Goal: Task Accomplishment & Management: Use online tool/utility

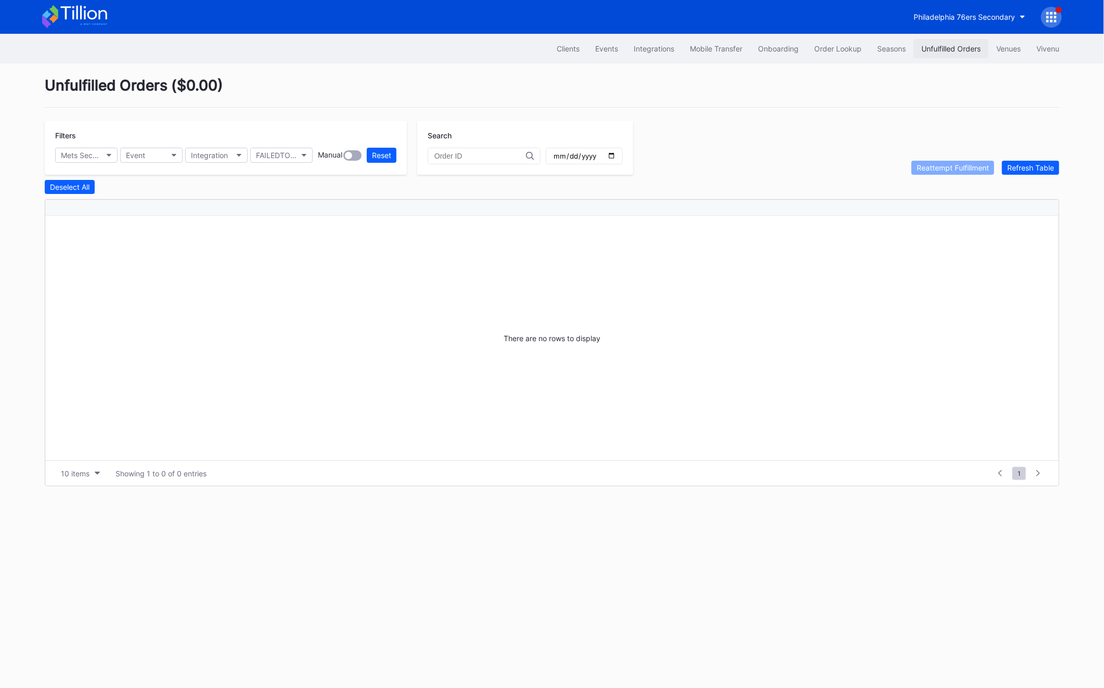
click at [943, 54] on button "Unfulfilled Orders" at bounding box center [951, 48] width 75 height 19
click at [956, 50] on div "Unfulfilled Orders" at bounding box center [950, 48] width 59 height 9
click at [933, 53] on div "Unfulfilled Orders" at bounding box center [950, 48] width 59 height 9
click at [1036, 174] on button "Refresh Table" at bounding box center [1030, 168] width 57 height 14
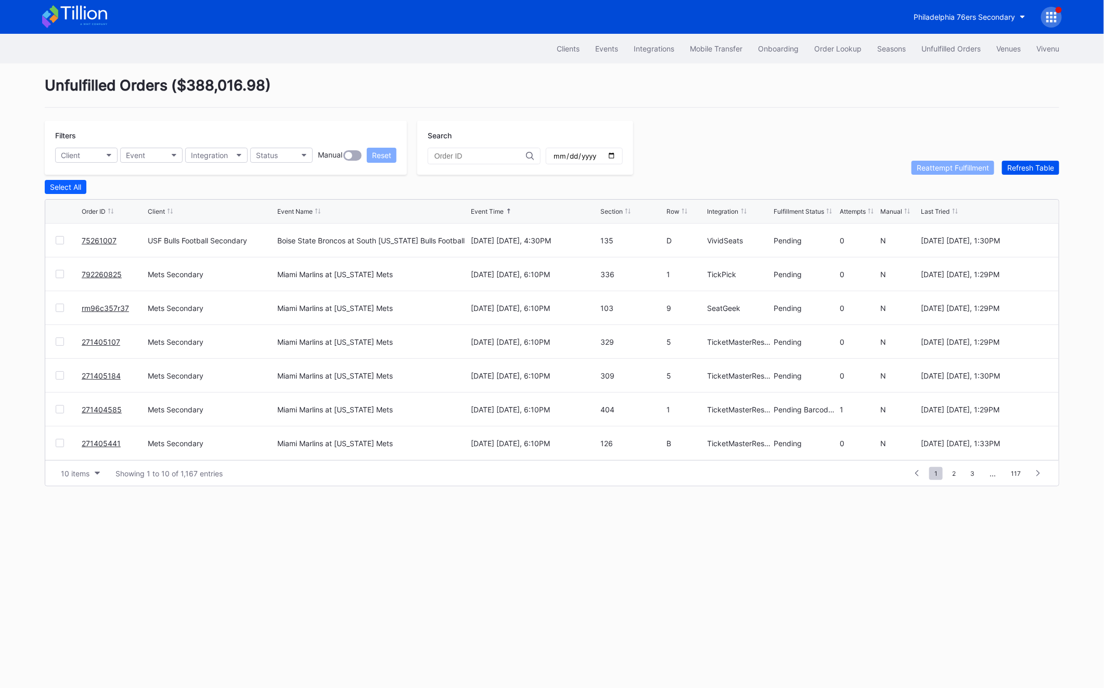
click at [1036, 174] on button "Refresh Table" at bounding box center [1030, 168] width 57 height 14
click at [277, 161] on button "Status" at bounding box center [281, 155] width 62 height 15
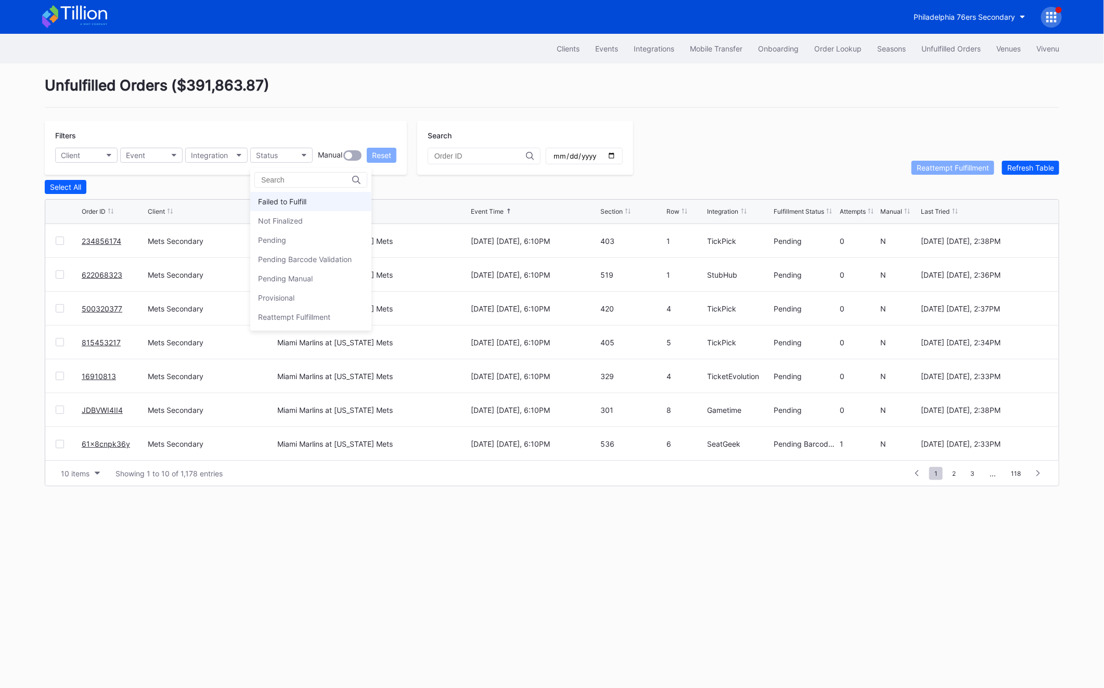
click at [281, 200] on div "Failed to Fulfill" at bounding box center [282, 201] width 48 height 9
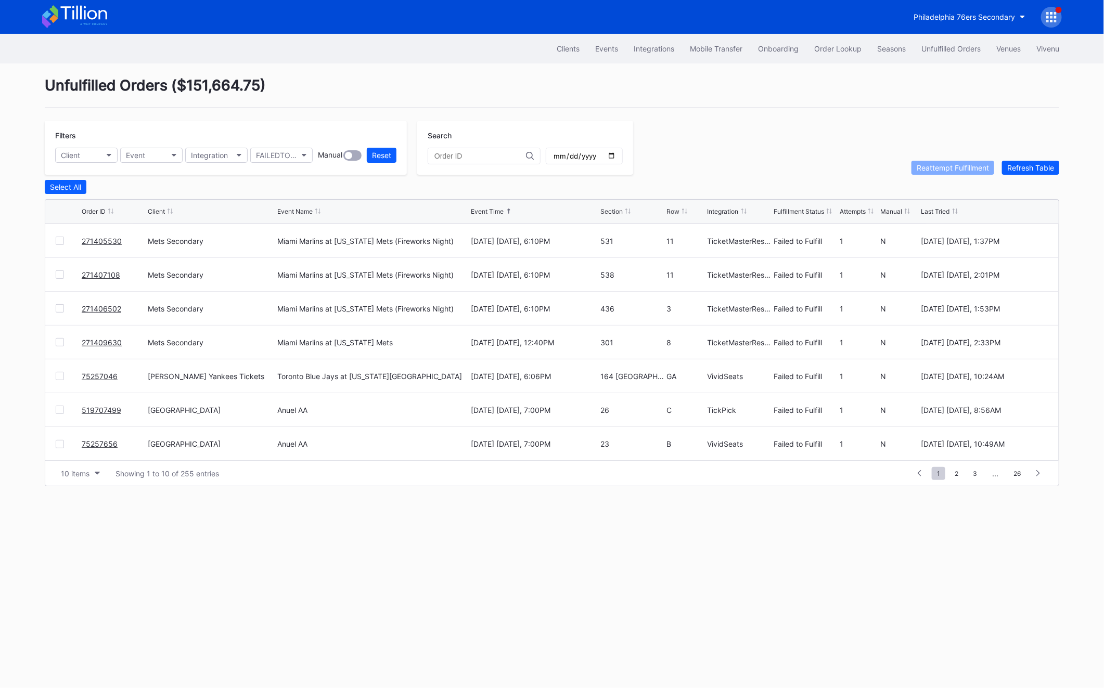
scroll to position [0, 0]
click at [63, 238] on div at bounding box center [60, 240] width 8 height 8
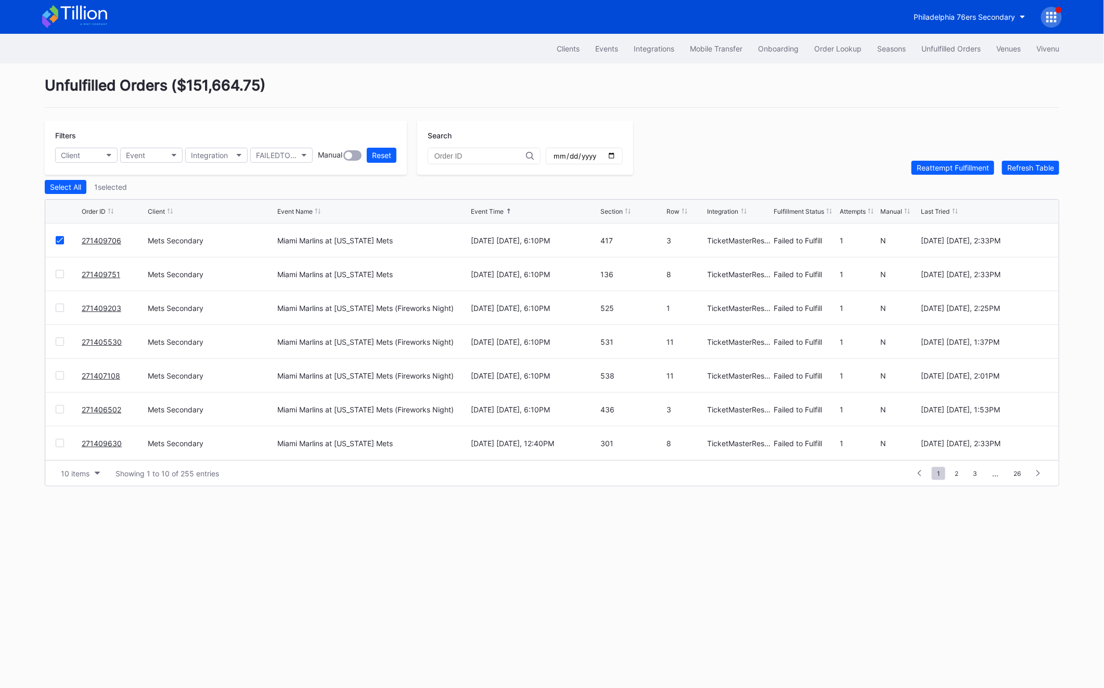
click at [59, 276] on div at bounding box center [60, 274] width 8 height 8
click at [61, 306] on div at bounding box center [60, 308] width 8 height 8
click at [60, 331] on div "271405530 Mets Secondary Miami Marlins at [US_STATE] Mets (Fireworks Night) [DA…" at bounding box center [551, 342] width 1013 height 34
click at [61, 343] on div at bounding box center [60, 342] width 8 height 8
click at [57, 380] on div "271407108 Mets Secondary Miami Marlins at [US_STATE] Mets (Fireworks Night) [DA…" at bounding box center [551, 376] width 1013 height 34
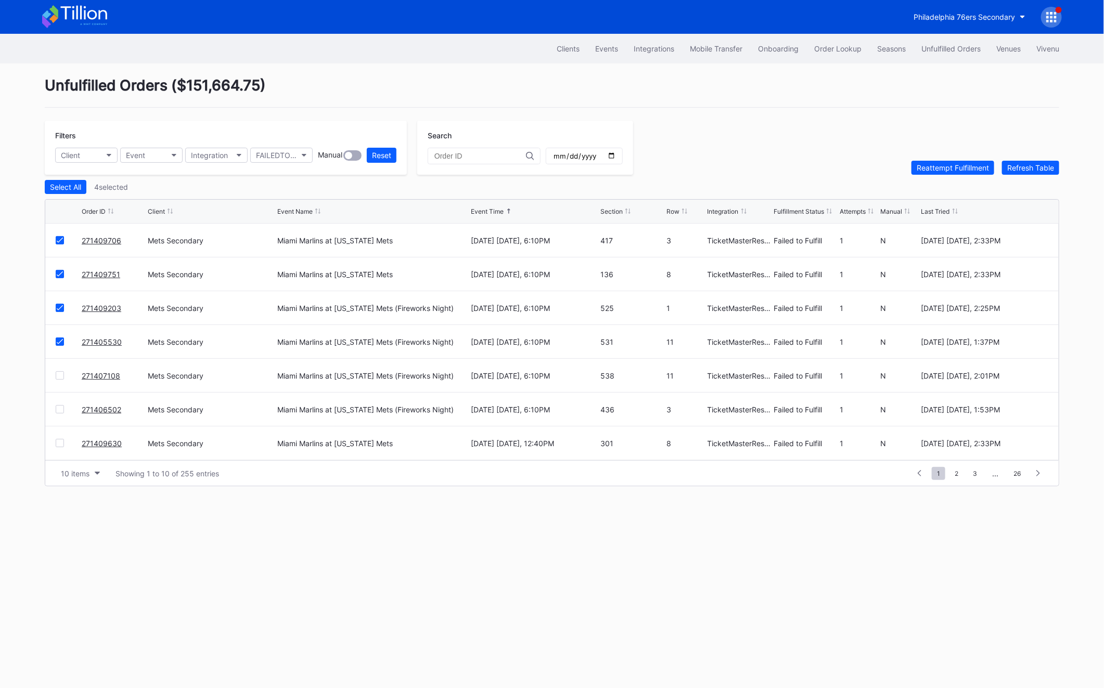
click at [57, 379] on div "271407108 Mets Secondary Miami Marlins at [US_STATE] Mets (Fireworks Night) [DA…" at bounding box center [551, 376] width 1013 height 34
click at [59, 375] on div at bounding box center [60, 375] width 8 height 8
click at [60, 409] on div at bounding box center [60, 409] width 8 height 8
click at [60, 439] on div at bounding box center [60, 443] width 8 height 8
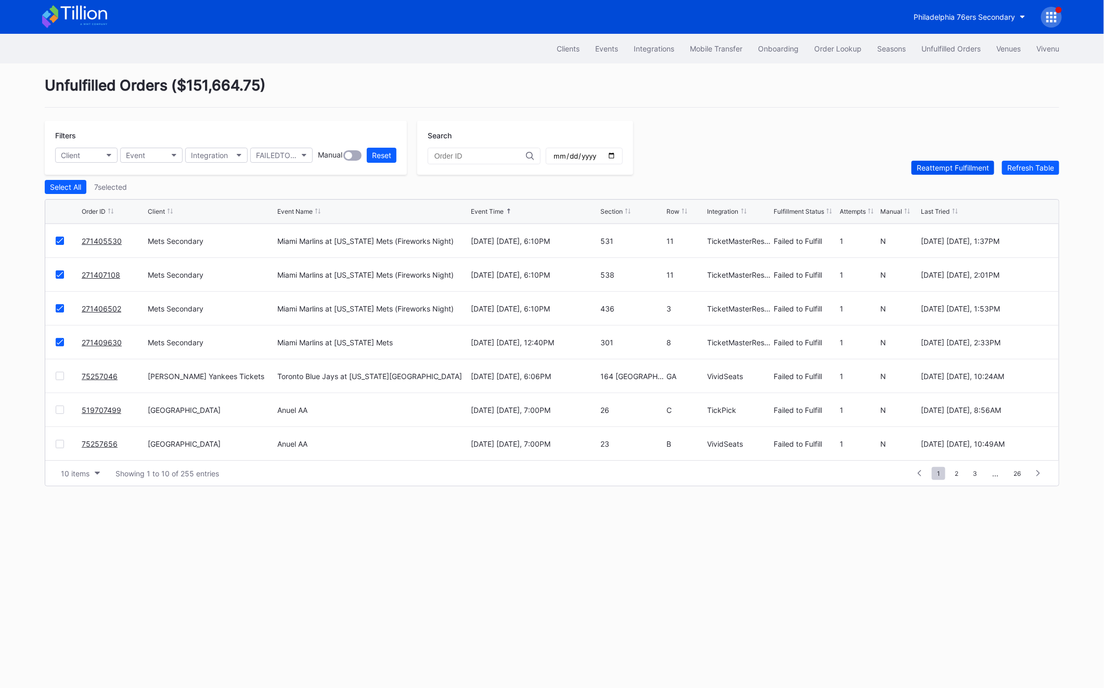
click at [946, 165] on div "Reattempt Fulfillment" at bounding box center [953, 167] width 72 height 9
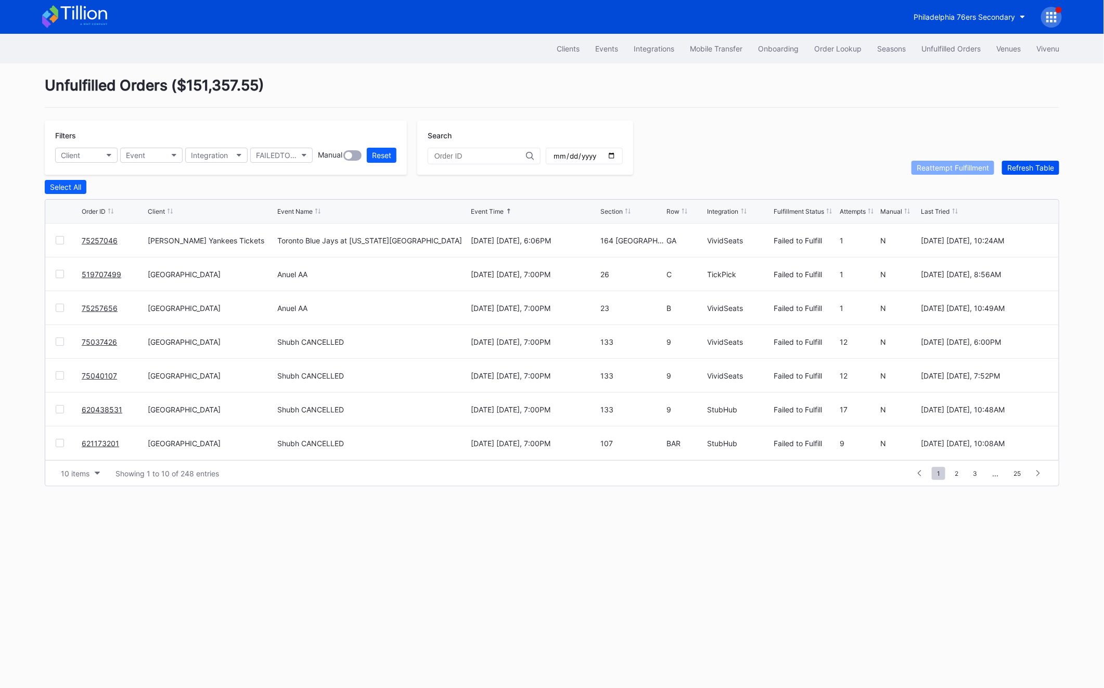
click at [1039, 170] on div "Refresh Table" at bounding box center [1030, 167] width 47 height 9
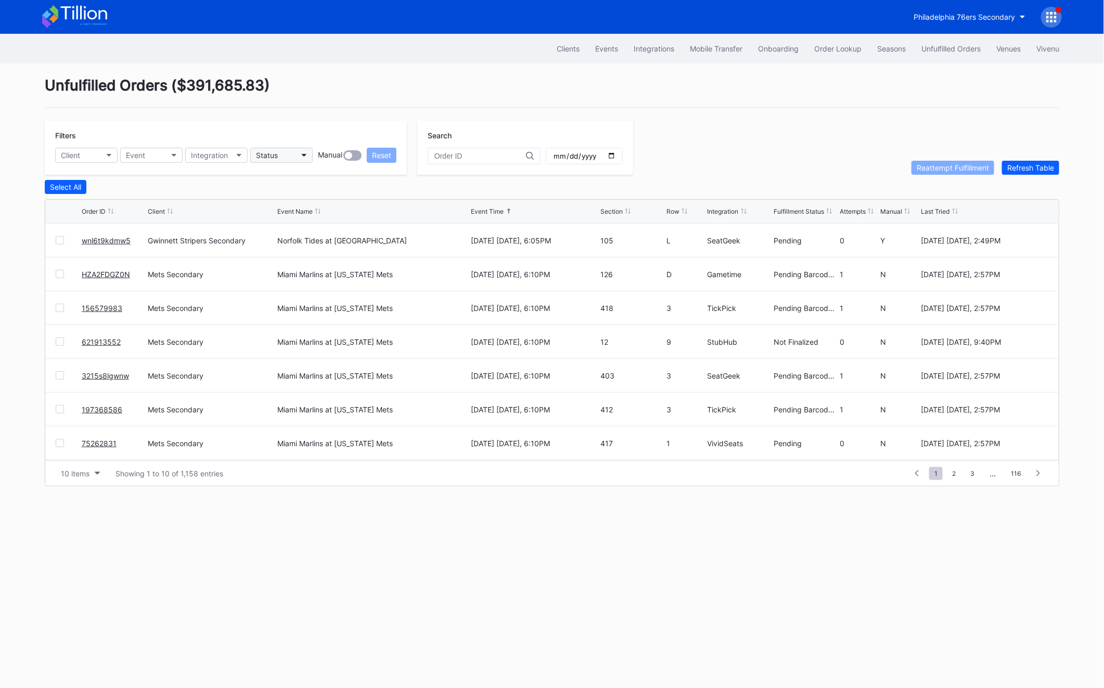
click at [274, 153] on div "Status" at bounding box center [267, 155] width 22 height 9
click at [285, 205] on div "Failed to Fulfill" at bounding box center [282, 201] width 48 height 9
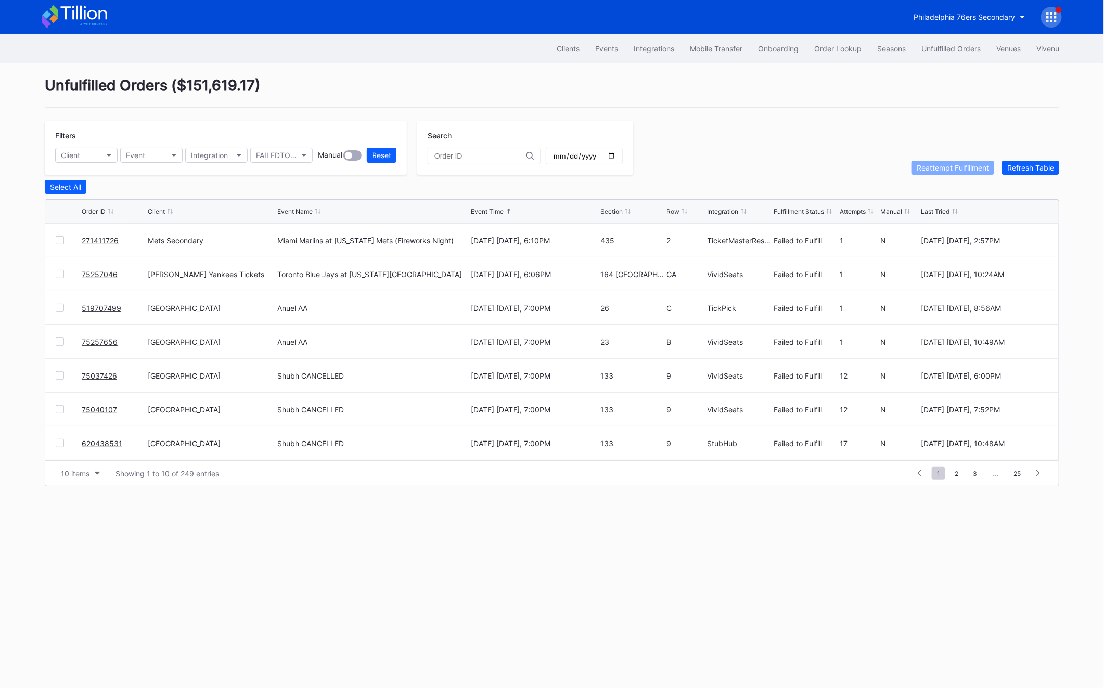
click at [60, 239] on div at bounding box center [60, 240] width 8 height 8
click at [952, 173] on button "Reattempt Fulfillment" at bounding box center [952, 168] width 83 height 14
